Goal: Information Seeking & Learning: Learn about a topic

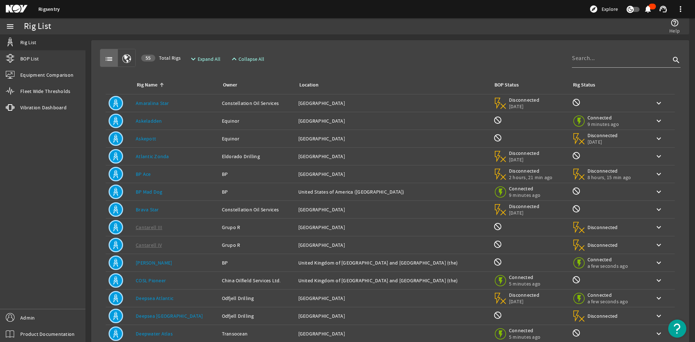
click at [184, 120] on div "Rig Name: Askeladden" at bounding box center [176, 120] width 80 height 7
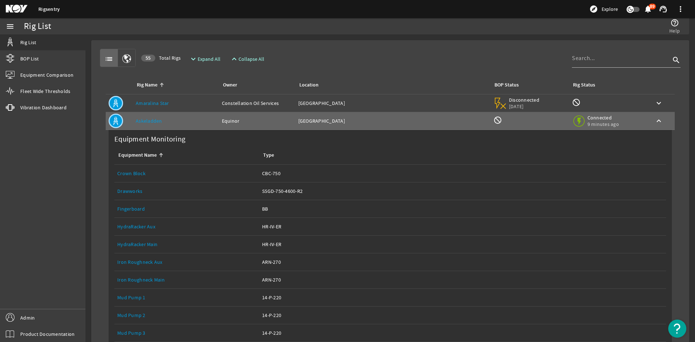
click at [131, 194] on link "Drawworks" at bounding box center [129, 191] width 25 height 7
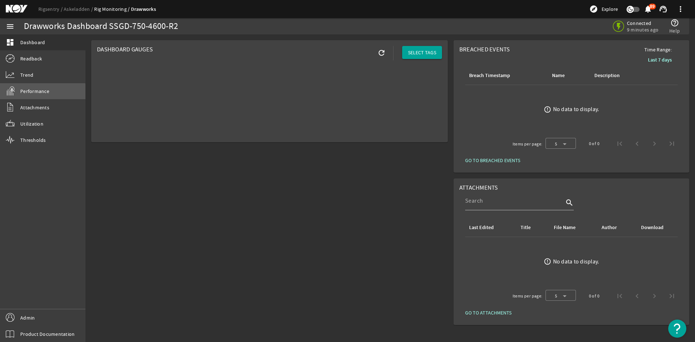
click at [42, 95] on link "Performance" at bounding box center [42, 91] width 85 height 16
